Goal: Task Accomplishment & Management: Use online tool/utility

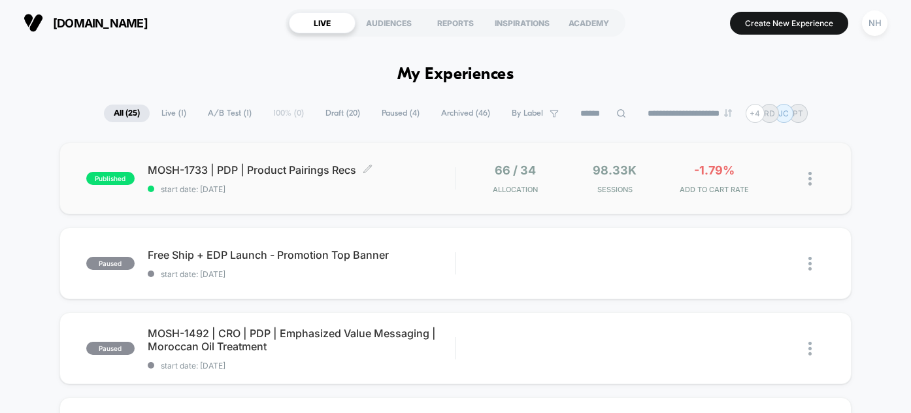
click at [323, 171] on span "MOSH-1733 | PDP | Product Pairings Recs Click to edit experience details" at bounding box center [302, 169] width 308 height 13
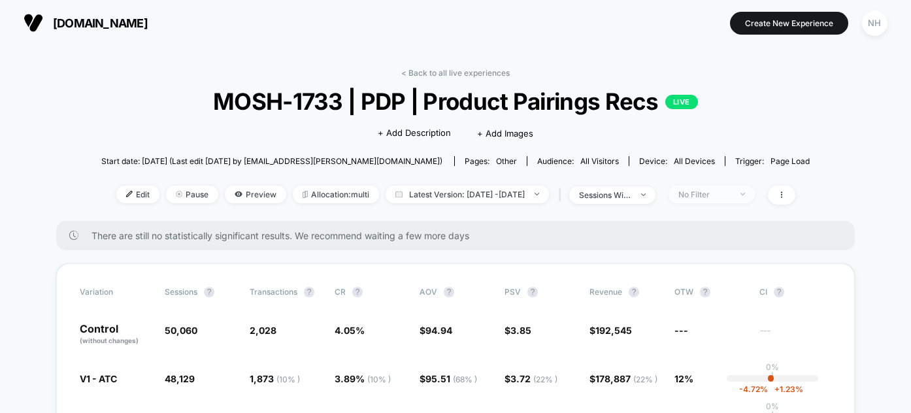
click at [731, 191] on div "No Filter" at bounding box center [704, 195] width 52 height 10
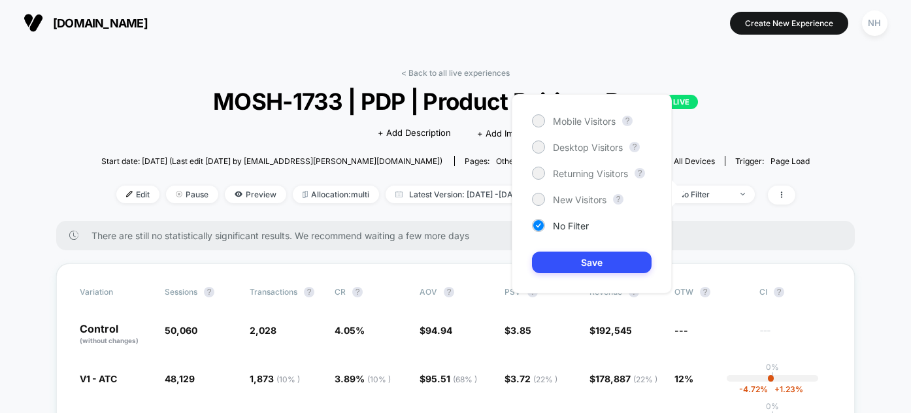
click at [695, 237] on span "There are still no statistically significant results. We recommend waiting a fe…" at bounding box center [459, 235] width 737 height 11
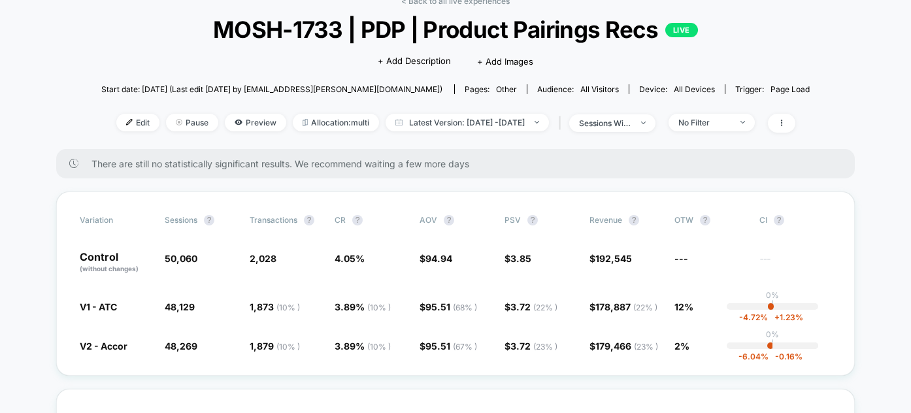
scroll to position [121, 0]
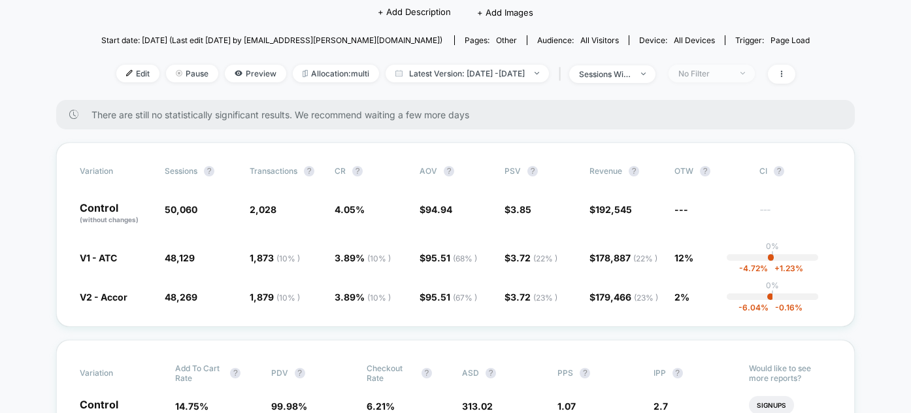
click at [720, 70] on div "No Filter" at bounding box center [704, 74] width 52 height 10
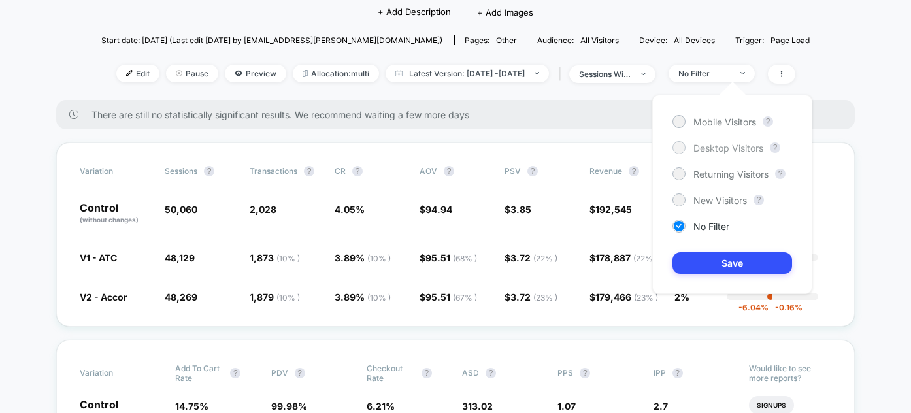
click at [718, 151] on span "Desktop Visitors" at bounding box center [728, 147] width 70 height 11
click at [714, 270] on button "Save" at bounding box center [732, 263] width 120 height 22
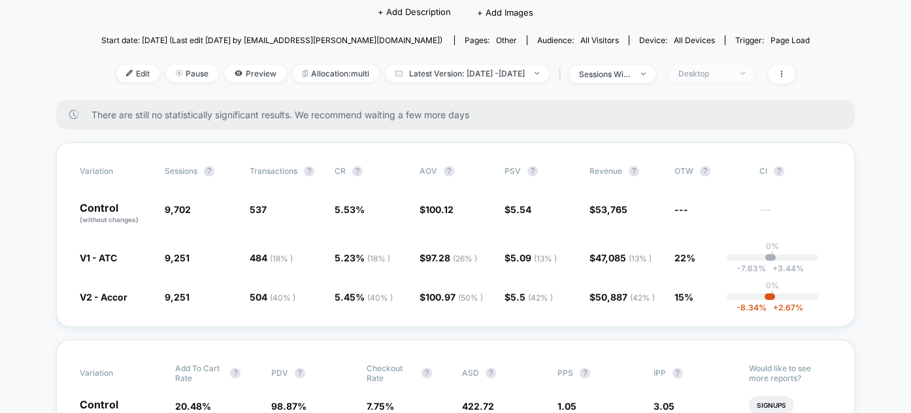
click at [731, 73] on div "Desktop" at bounding box center [704, 74] width 52 height 10
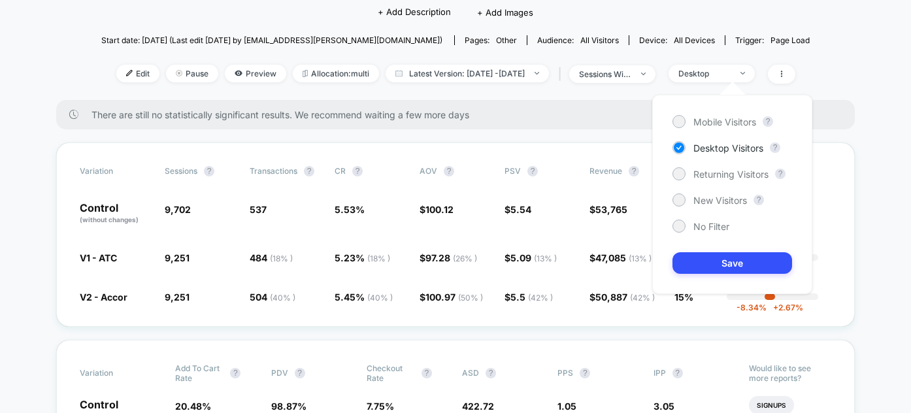
click at [719, 129] on div "Mobile Visitors ? Desktop Visitors ? Returning Visitors ? New Visitors ? No Fil…" at bounding box center [732, 194] width 160 height 199
click at [721, 122] on span "Mobile Visitors" at bounding box center [724, 121] width 63 height 11
click at [701, 262] on button "Save" at bounding box center [732, 263] width 120 height 22
